Goal: Find specific page/section: Find specific page/section

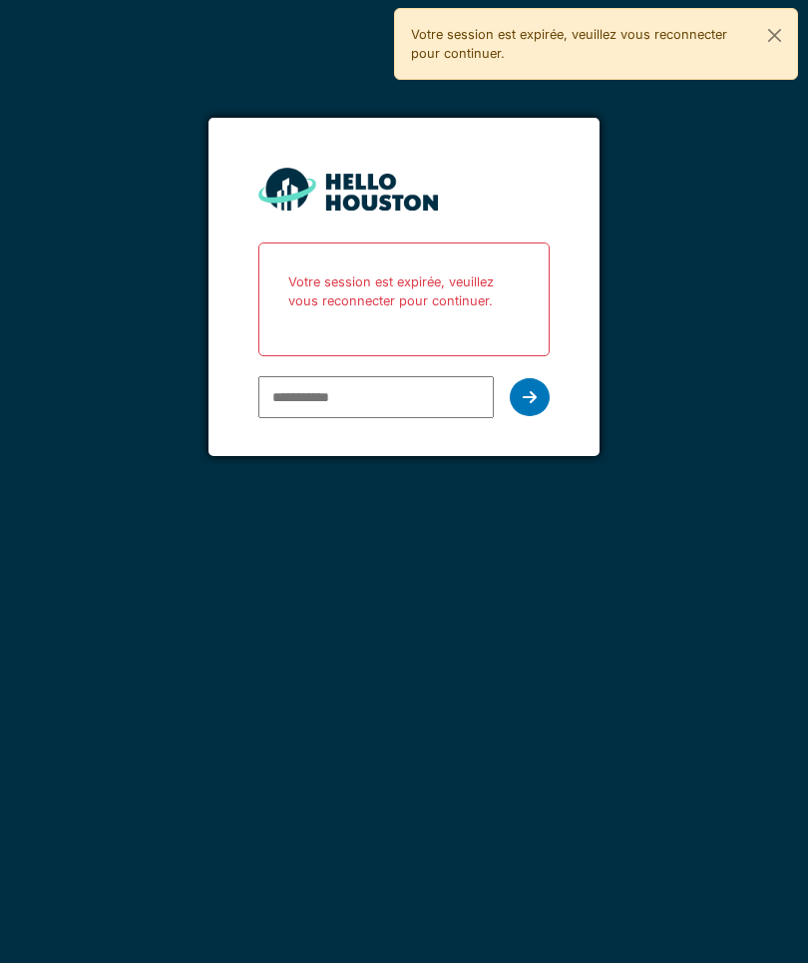
click at [323, 389] on input "email" at bounding box center [375, 397] width 235 height 42
type input "**********"
click at [529, 389] on icon at bounding box center [530, 397] width 14 height 16
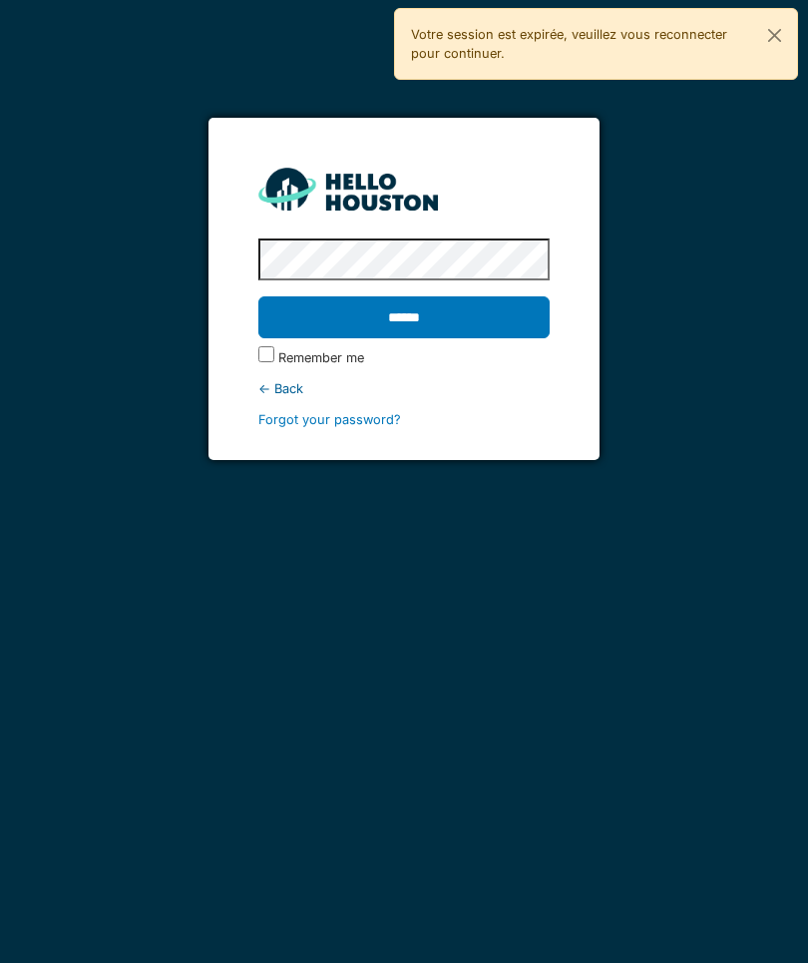
click at [376, 318] on input "******" at bounding box center [403, 317] width 291 height 42
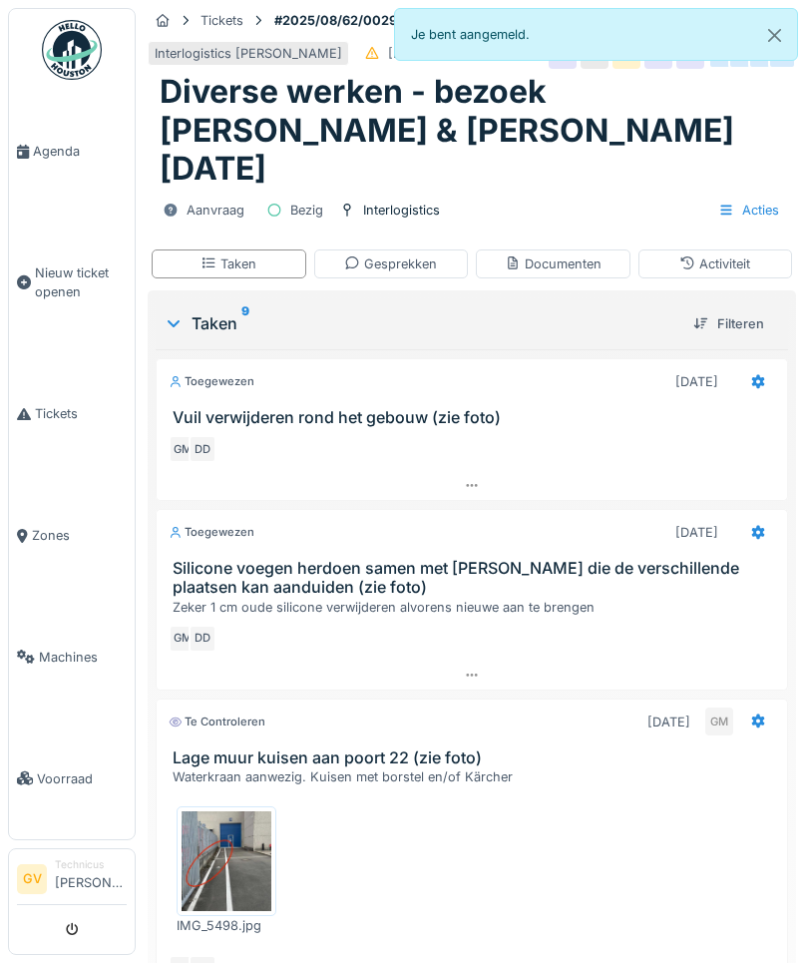
click at [776, 38] on button "Close" at bounding box center [774, 35] width 45 height 53
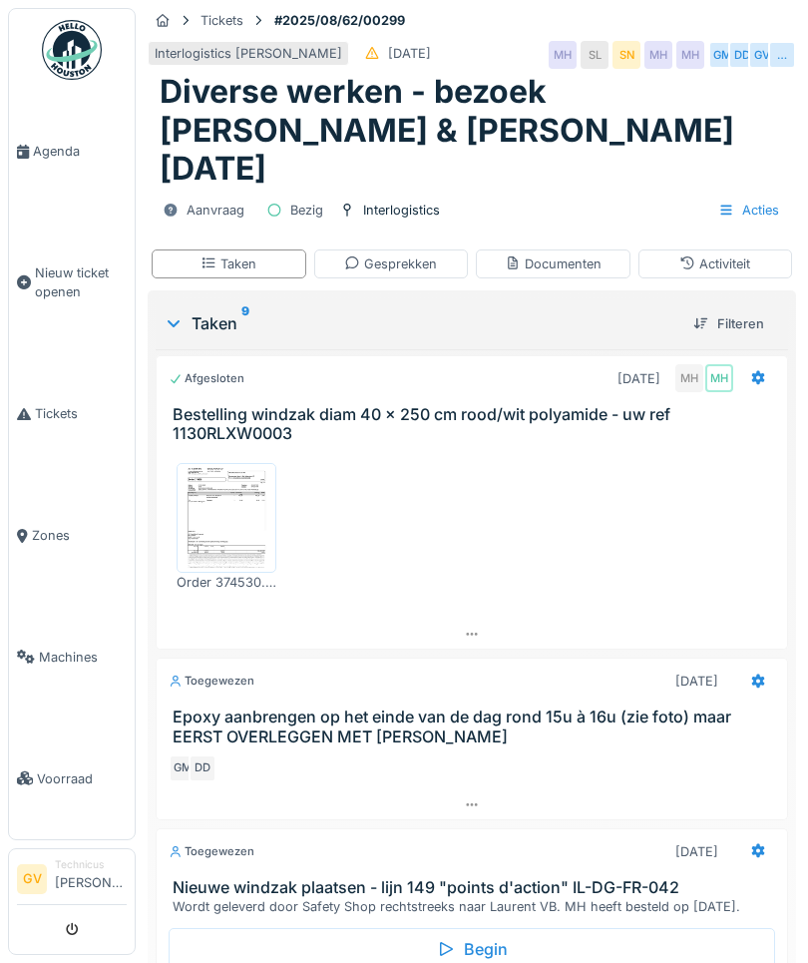
scroll to position [1372, 0]
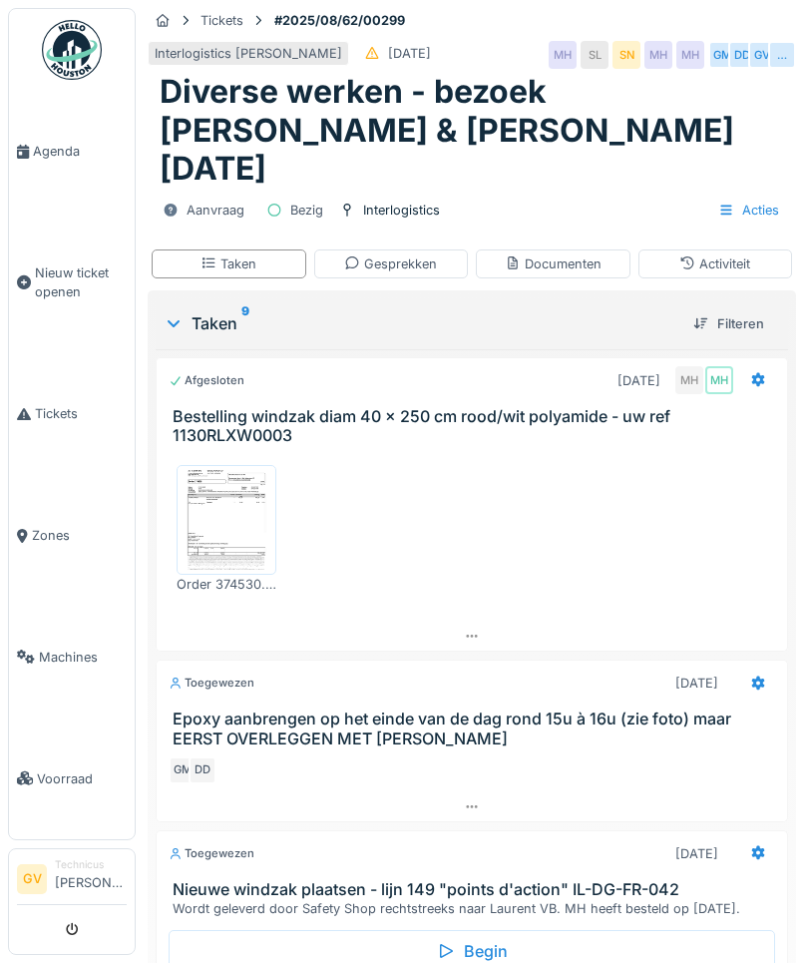
click at [45, 170] on link "Agenda" at bounding box center [72, 152] width 126 height 122
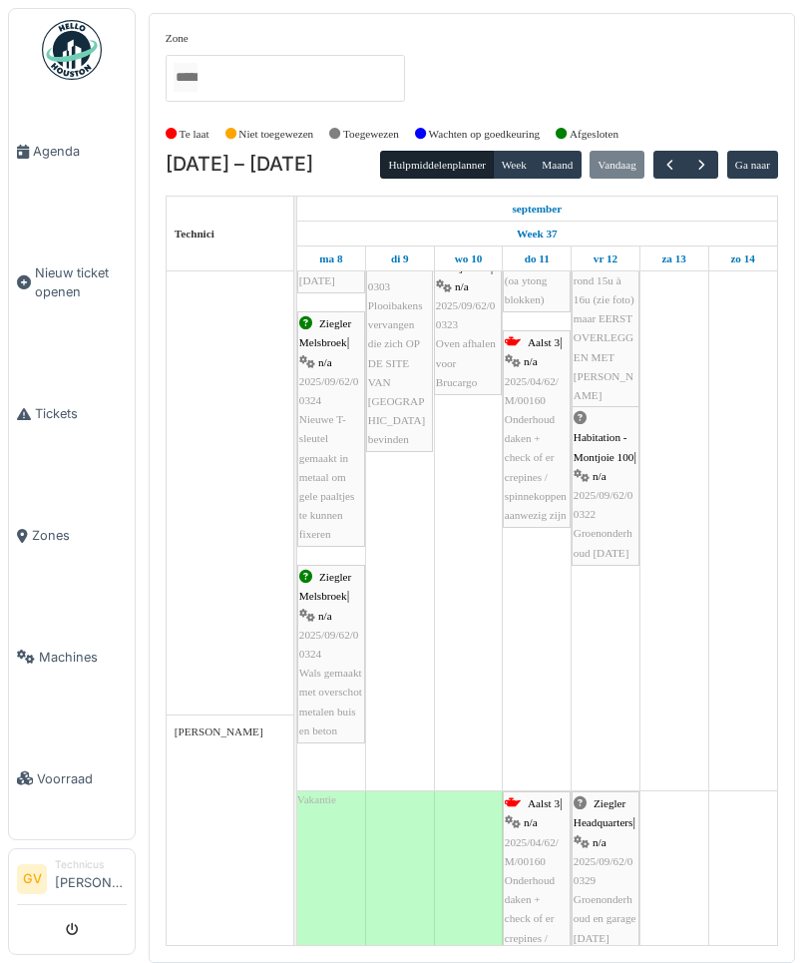
scroll to position [822, 0]
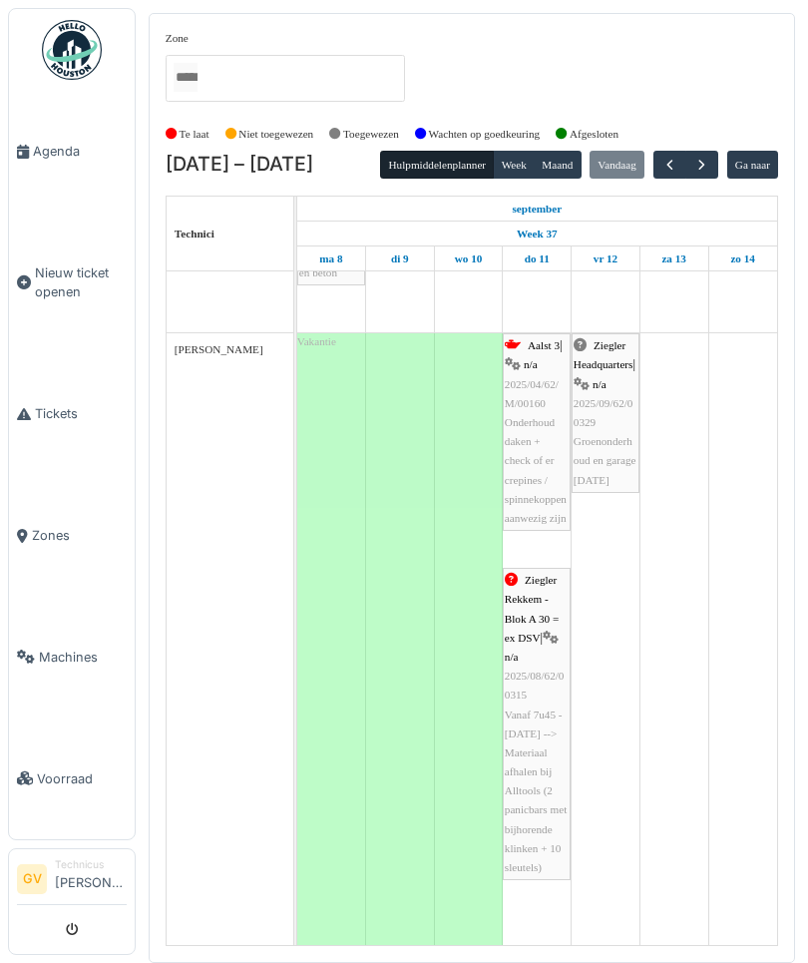
click at [710, 162] on span "button" at bounding box center [701, 165] width 17 height 17
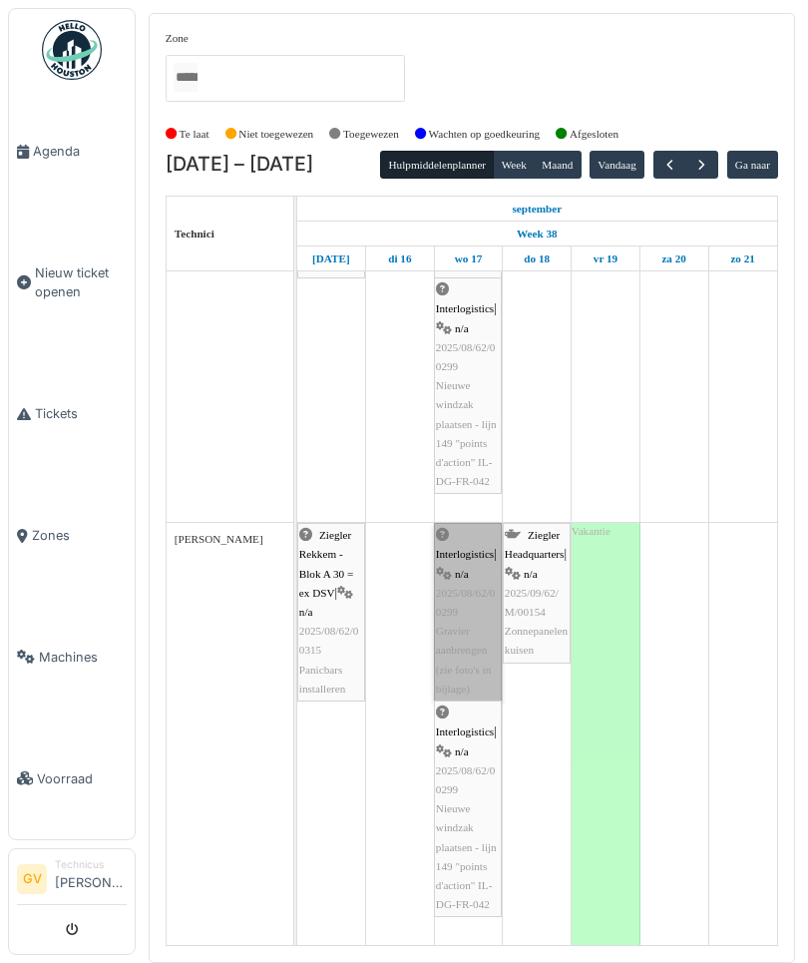
click at [469, 615] on link "Interlogistics | n/a 2025/08/62/00299 Gravier aanbrengen (zie foto's in bijlage)" at bounding box center [468, 612] width 68 height 179
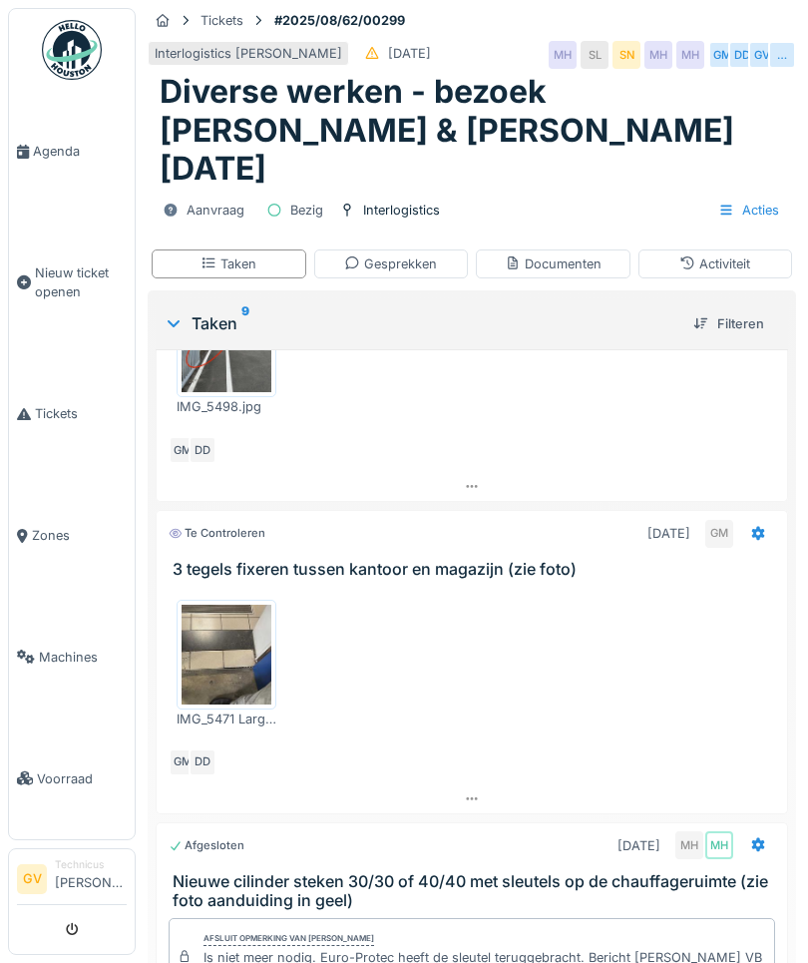
scroll to position [522, 0]
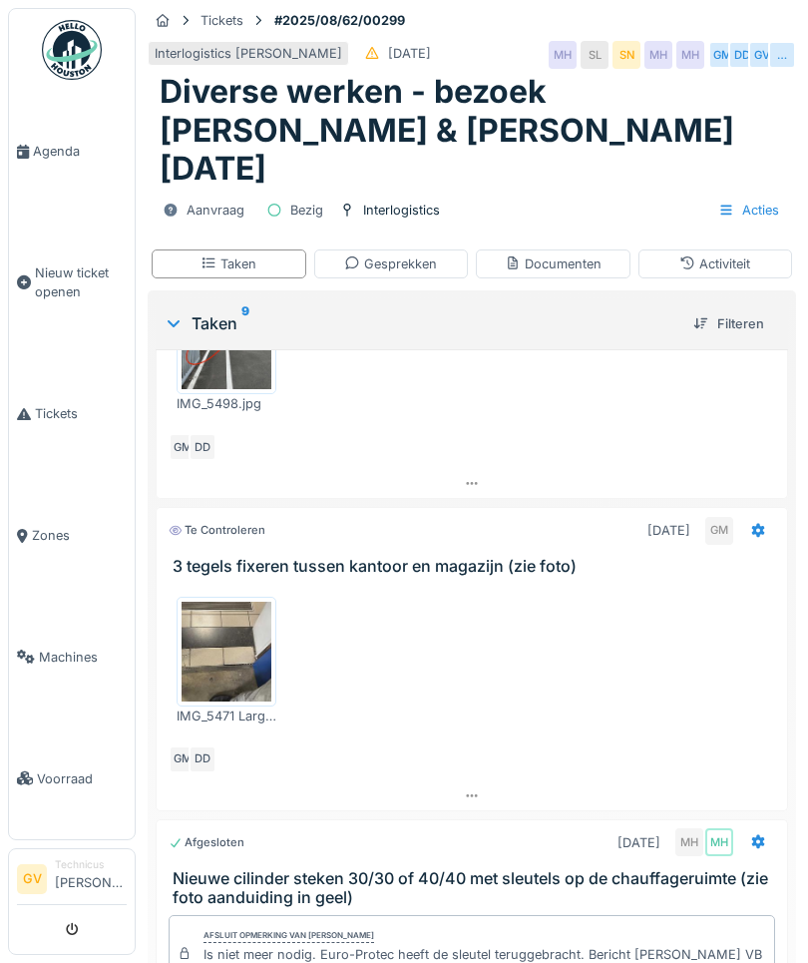
click at [43, 161] on span "Agenda" at bounding box center [80, 151] width 94 height 19
